Goal: Information Seeking & Learning: Check status

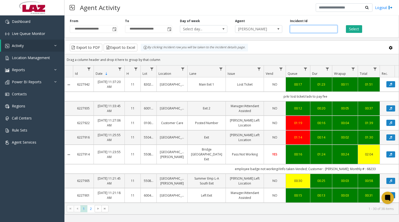
paste input "*******"
type input "*******"
click at [352, 30] on button "Select" at bounding box center [353, 29] width 16 height 8
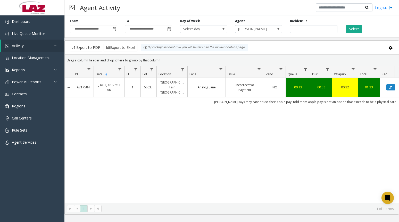
click at [392, 86] on icon "Data table" at bounding box center [390, 87] width 3 height 3
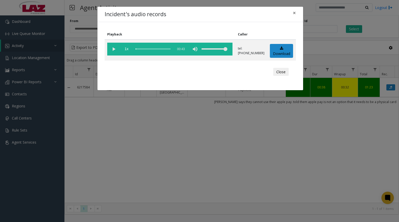
click at [114, 50] on vg-play-pause at bounding box center [113, 49] width 13 height 13
click at [293, 13] on span "×" at bounding box center [293, 12] width 3 height 7
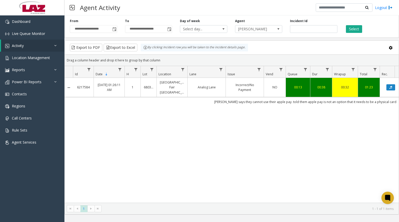
click at [258, 86] on link "Incorrect/No Payment" at bounding box center [245, 88] width 32 height 10
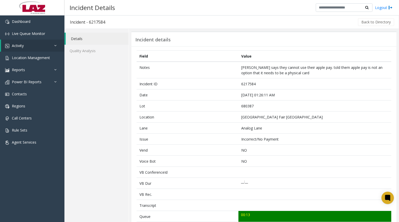
click at [245, 85] on td "6217584" at bounding box center [314, 84] width 153 height 11
copy td "6217584"
click at [362, 27] on div "Back to Directory" at bounding box center [252, 22] width 284 height 13
click at [367, 21] on button "Back to Directory" at bounding box center [376, 22] width 36 height 8
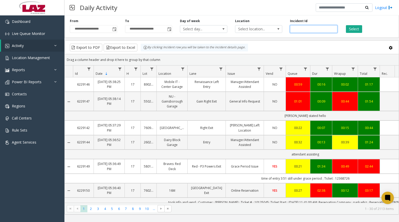
click at [313, 31] on input "number" at bounding box center [313, 29] width 47 height 8
paste input "*******"
type input "*******"
click at [350, 30] on button "Select" at bounding box center [353, 29] width 16 height 8
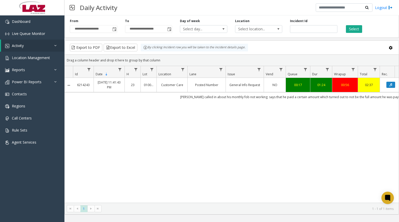
click at [254, 87] on link "General Info Request" at bounding box center [245, 85] width 32 height 5
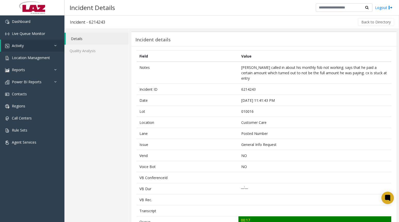
click at [372, 22] on button "Back to Directory" at bounding box center [376, 22] width 36 height 8
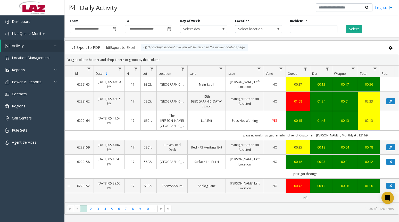
click at [306, 24] on div "Incident Id" at bounding box center [313, 26] width 55 height 14
click at [248, 27] on span "Select location..." at bounding box center [253, 28] width 37 height 7
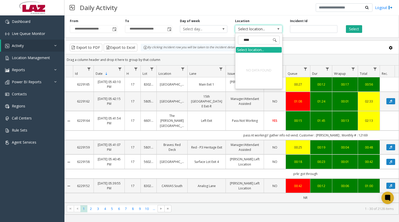
type input "**********"
click at [256, 15] on div "Daily Activity Logout" at bounding box center [231, 7] width 334 height 15
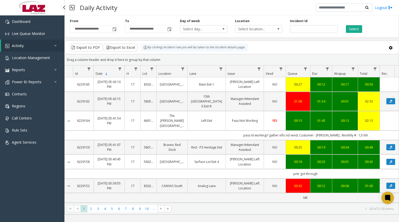
click at [19, 47] on span "Activity" at bounding box center [18, 45] width 12 height 5
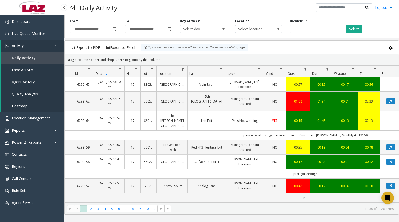
click at [24, 80] on span "Agent Activity" at bounding box center [23, 82] width 23 height 5
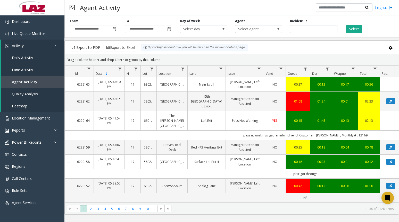
click at [266, 31] on span "Select agent..." at bounding box center [253, 28] width 37 height 7
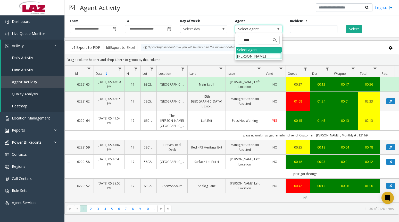
type input "****"
drag, startPoint x: 266, startPoint y: 31, endPoint x: 243, endPoint y: 52, distance: 31.2
drag, startPoint x: 243, startPoint y: 52, endPoint x: 241, endPoint y: 56, distance: 3.9
click at [241, 56] on li "[PERSON_NAME]" at bounding box center [259, 56] width 46 height 7
click at [353, 30] on button "Select" at bounding box center [353, 29] width 16 height 8
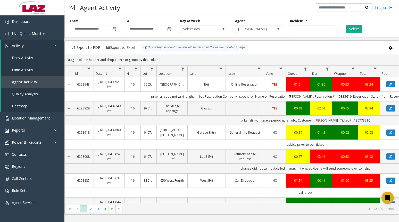
click at [356, 32] on button "Select" at bounding box center [353, 29] width 16 height 8
drag, startPoint x: 166, startPoint y: 201, endPoint x: 220, endPoint y: 201, distance: 54.6
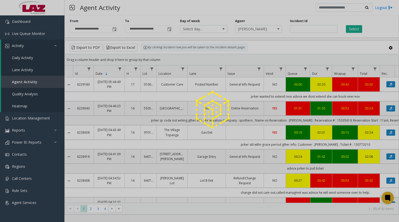
click at [348, 28] on div at bounding box center [199, 111] width 399 height 222
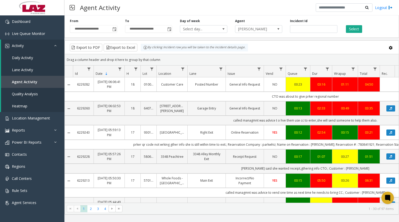
click at [264, 29] on span "[PERSON_NAME]" at bounding box center [253, 28] width 37 height 7
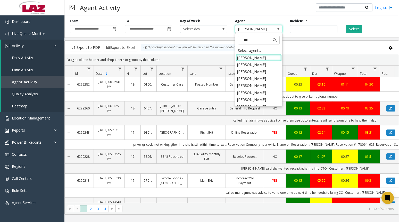
type input "****"
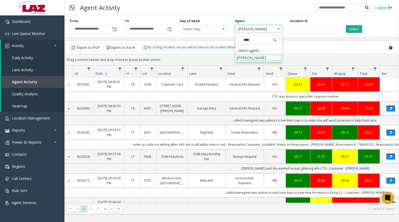
click at [267, 56] on li "[PERSON_NAME]" at bounding box center [259, 57] width 46 height 7
click at [352, 29] on button "Select" at bounding box center [353, 29] width 16 height 8
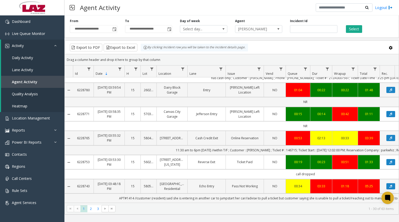
scroll to position [620, 0]
click at [101, 208] on span "3" at bounding box center [97, 209] width 7 height 7
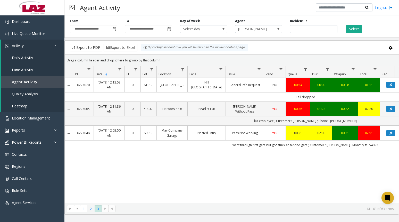
click at [89, 211] on span "2" at bounding box center [90, 209] width 7 height 7
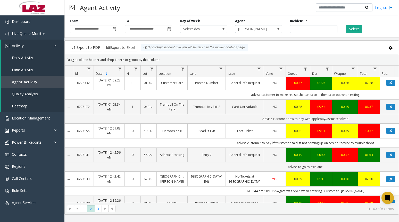
scroll to position [554, 0]
